Goal: Download file/media

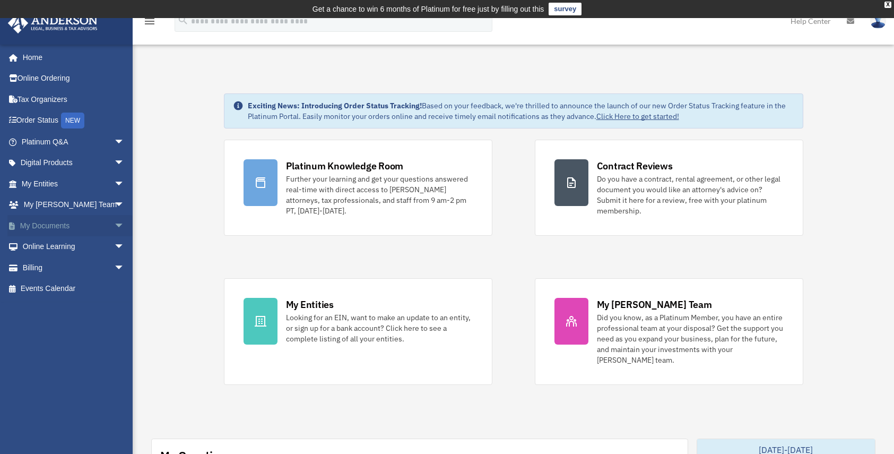
click at [114, 223] on span "arrow_drop_down" at bounding box center [124, 226] width 21 height 22
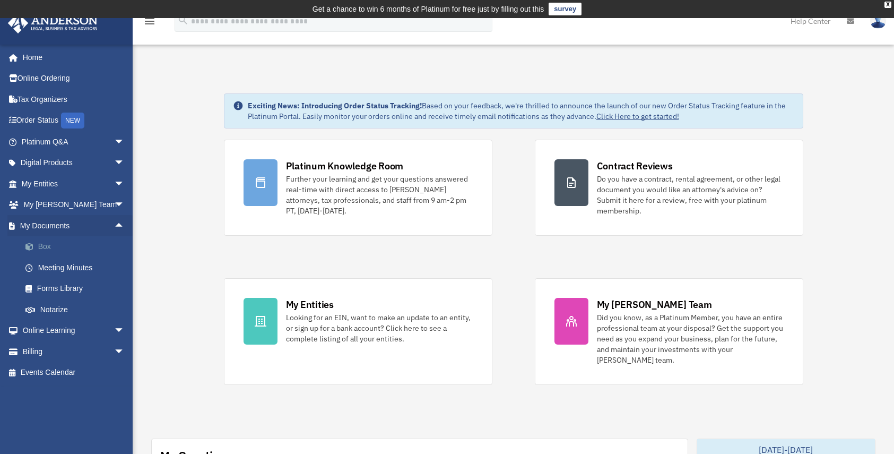
click at [44, 249] on link "Box" at bounding box center [78, 246] width 126 height 21
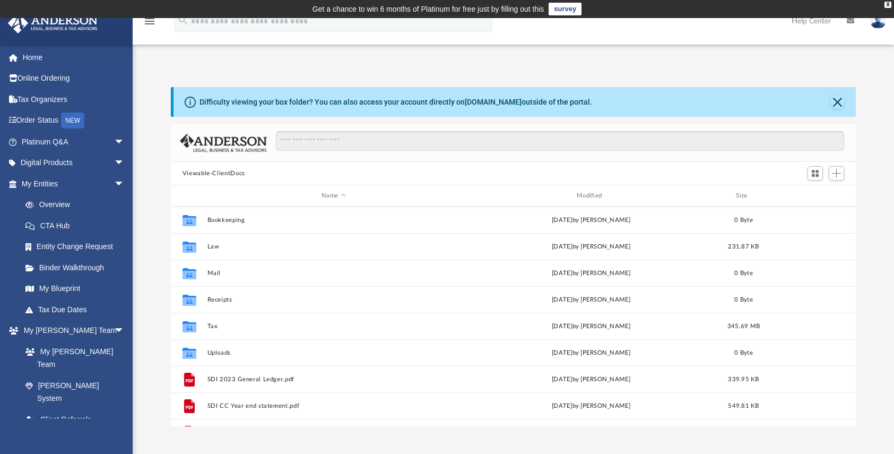
scroll to position [234, 677]
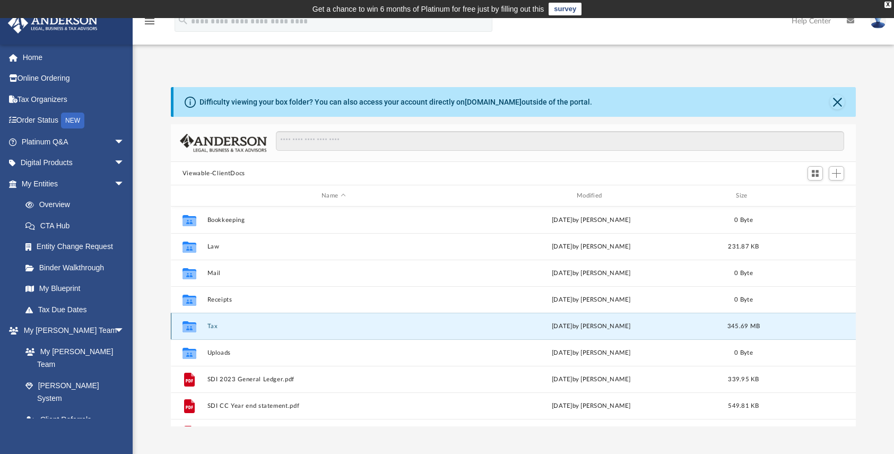
click at [211, 326] on button "Tax" at bounding box center [333, 326] width 253 height 7
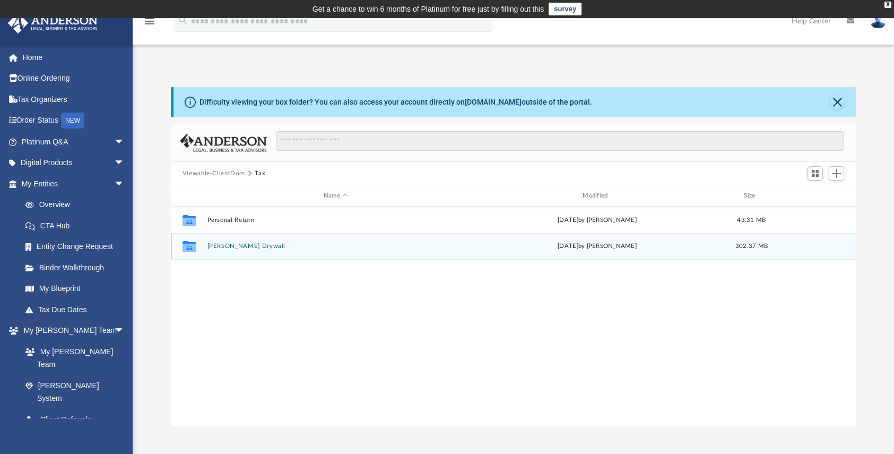
click at [236, 248] on button "[PERSON_NAME] Drywall" at bounding box center [335, 246] width 257 height 7
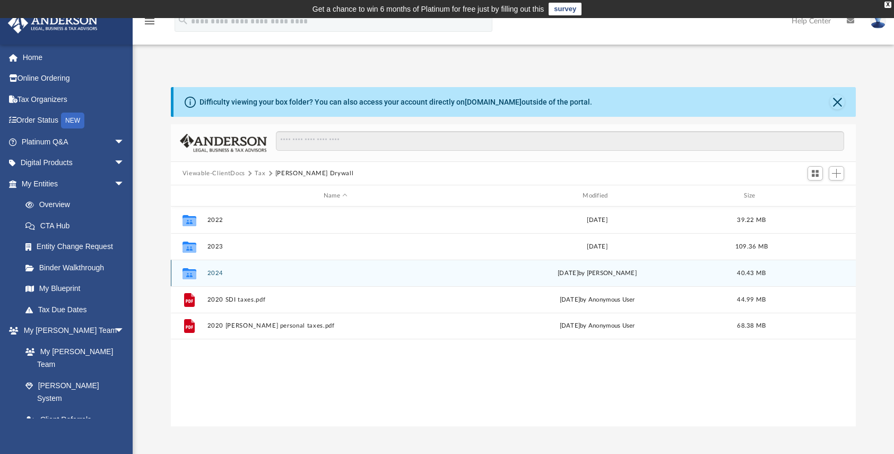
click at [212, 272] on button "2024" at bounding box center [335, 273] width 257 height 7
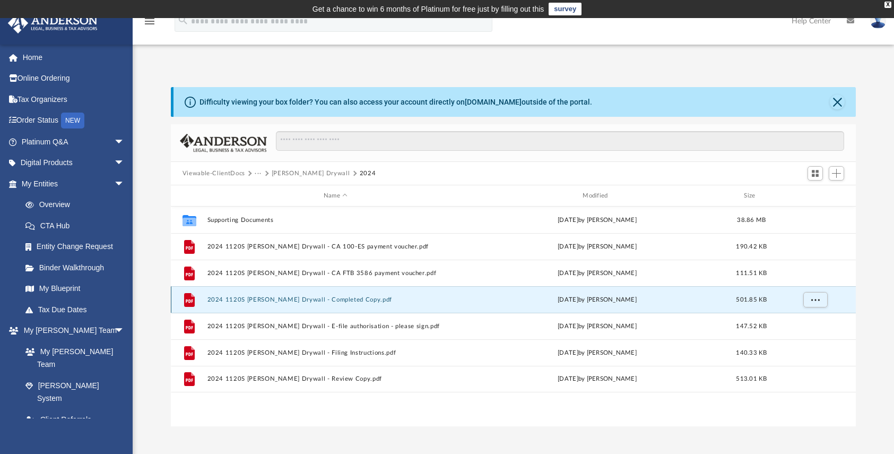
click at [323, 302] on button "2024 1120S [PERSON_NAME] Drywall - Completed Copy.pdf" at bounding box center [335, 299] width 257 height 7
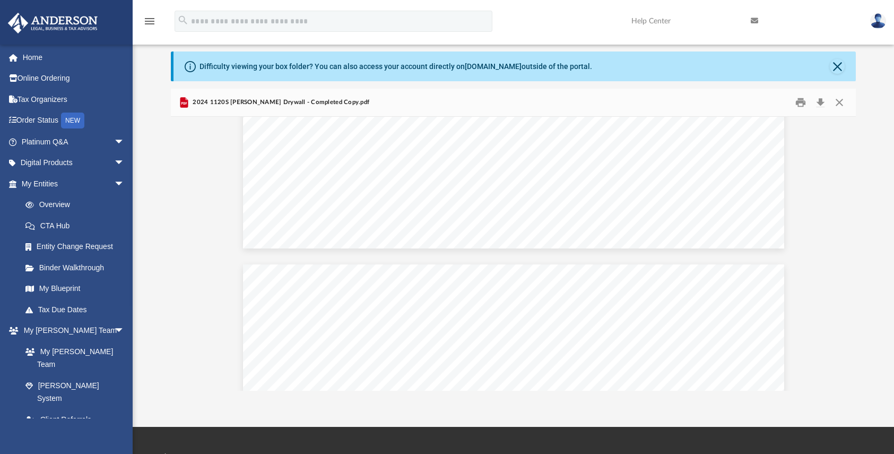
scroll to position [5070, 0]
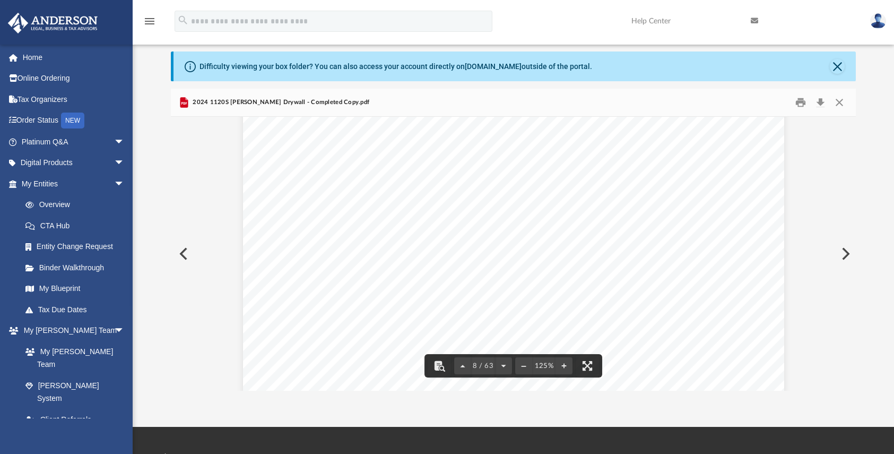
click at [854, 386] on div "Scroll to top vertical_align_top" at bounding box center [865, 397] width 22 height 22
click at [835, 101] on button "Close" at bounding box center [839, 102] width 19 height 16
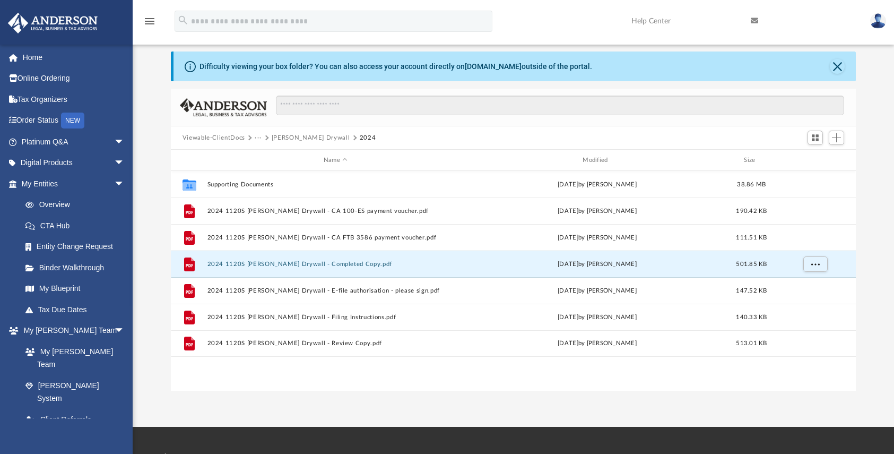
click at [255, 137] on button "···" at bounding box center [258, 138] width 7 height 10
click at [264, 155] on li "Tax" at bounding box center [266, 156] width 10 height 11
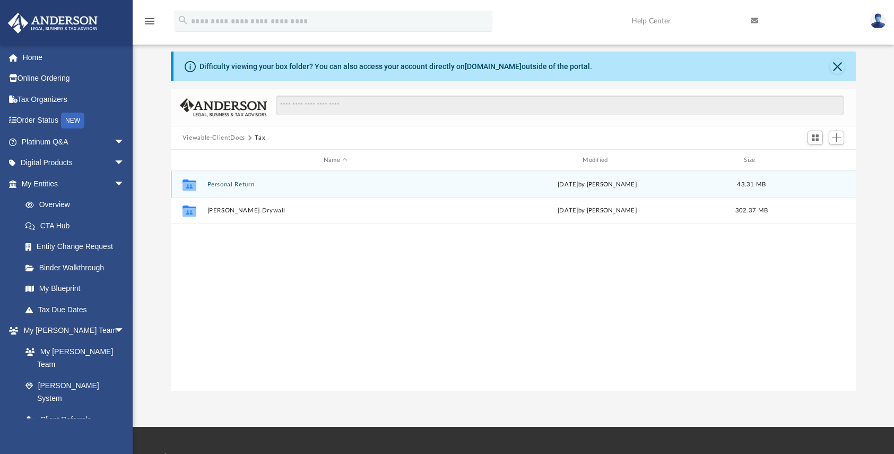
click at [225, 186] on button "Personal Return" at bounding box center [335, 184] width 257 height 7
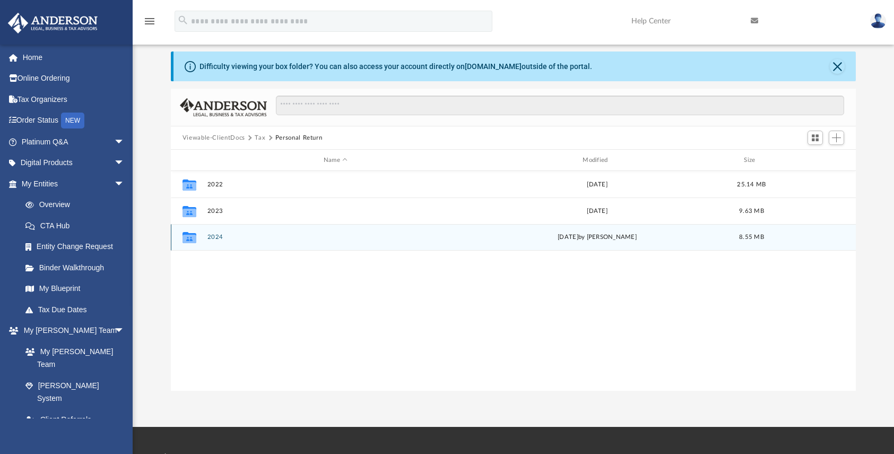
click at [218, 233] on div "Collaborated Folder 2024 [DATE] by [PERSON_NAME] 8.55 MB" at bounding box center [514, 237] width 686 height 27
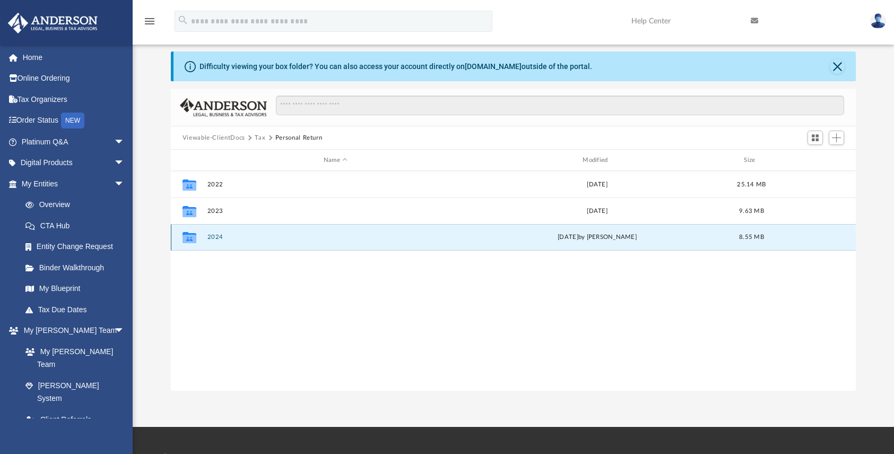
click at [218, 236] on button "2024" at bounding box center [335, 237] width 257 height 7
